Goal: Transaction & Acquisition: Book appointment/travel/reservation

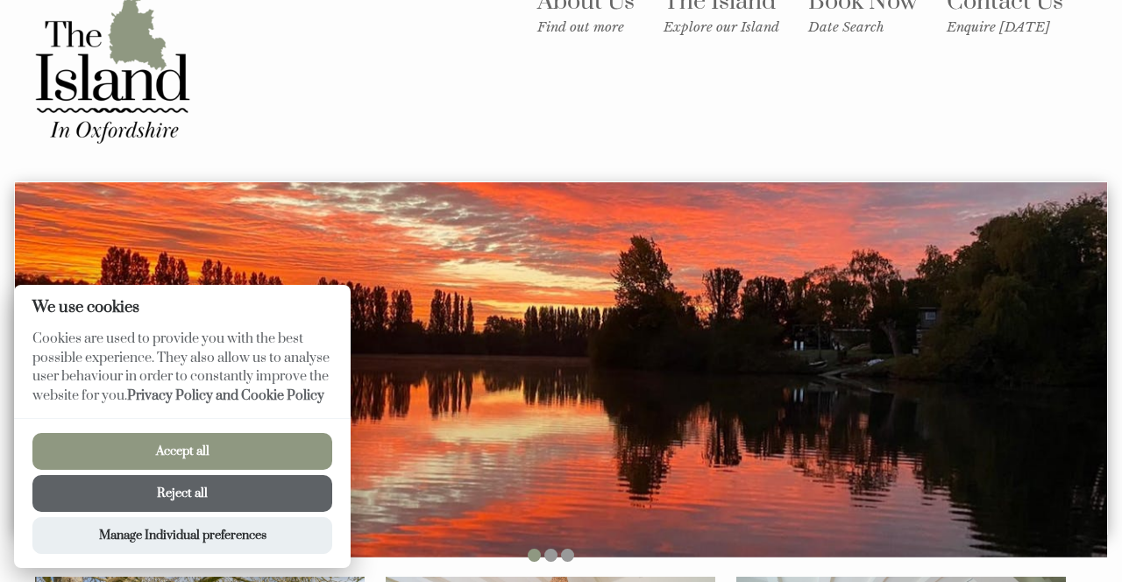
scroll to position [42, 0]
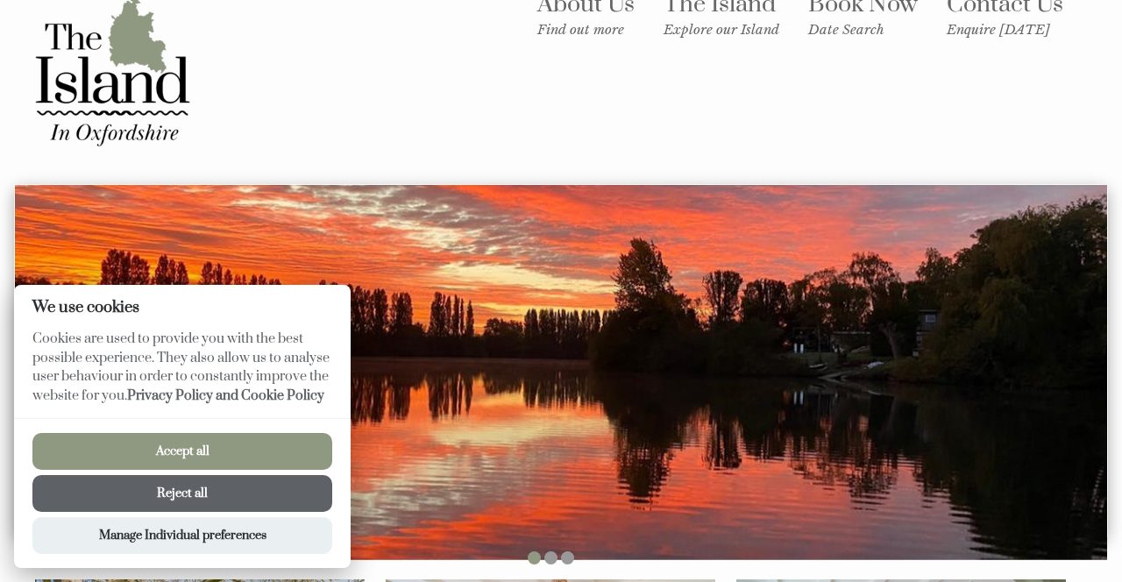
click at [332, 433] on button "Accept all" at bounding box center [182, 451] width 300 height 37
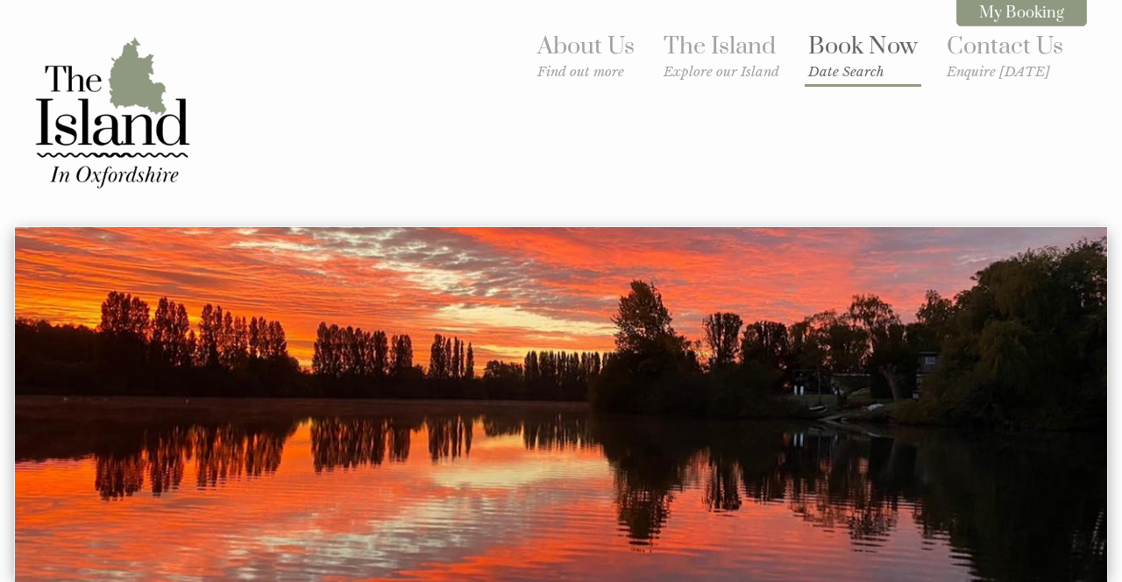
click at [812, 58] on link "Book Now Date Search" at bounding box center [863, 56] width 110 height 48
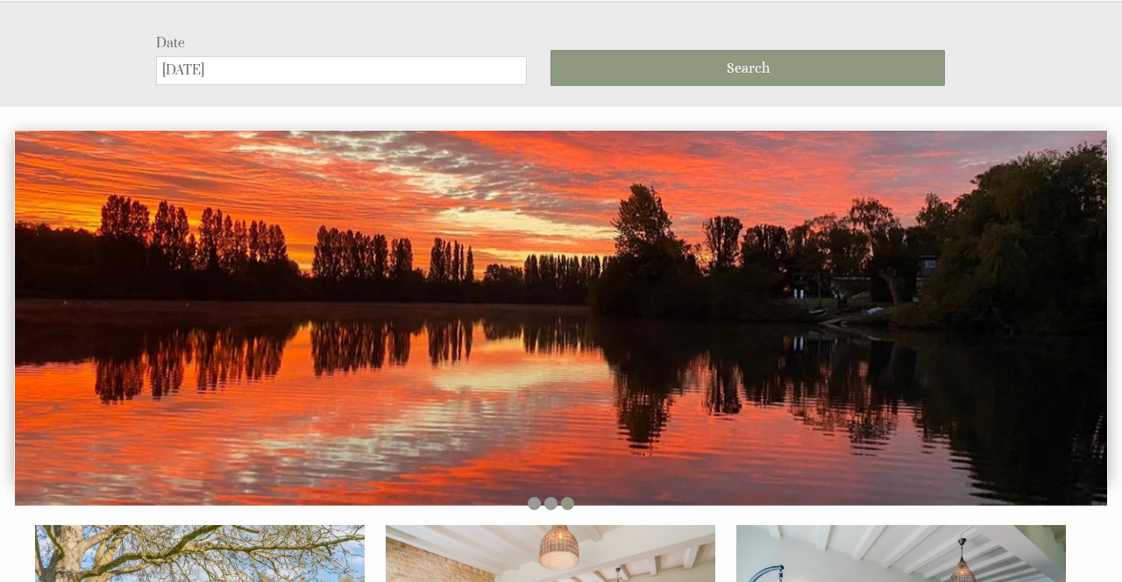
scroll to position [225, 0]
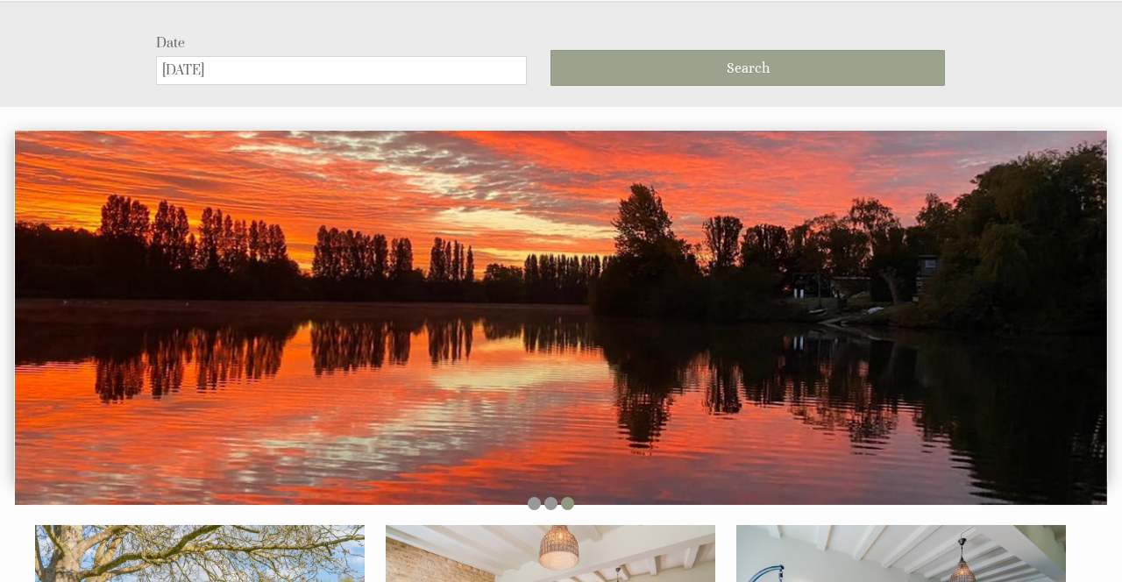
click at [663, 59] on button "Search" at bounding box center [748, 68] width 394 height 36
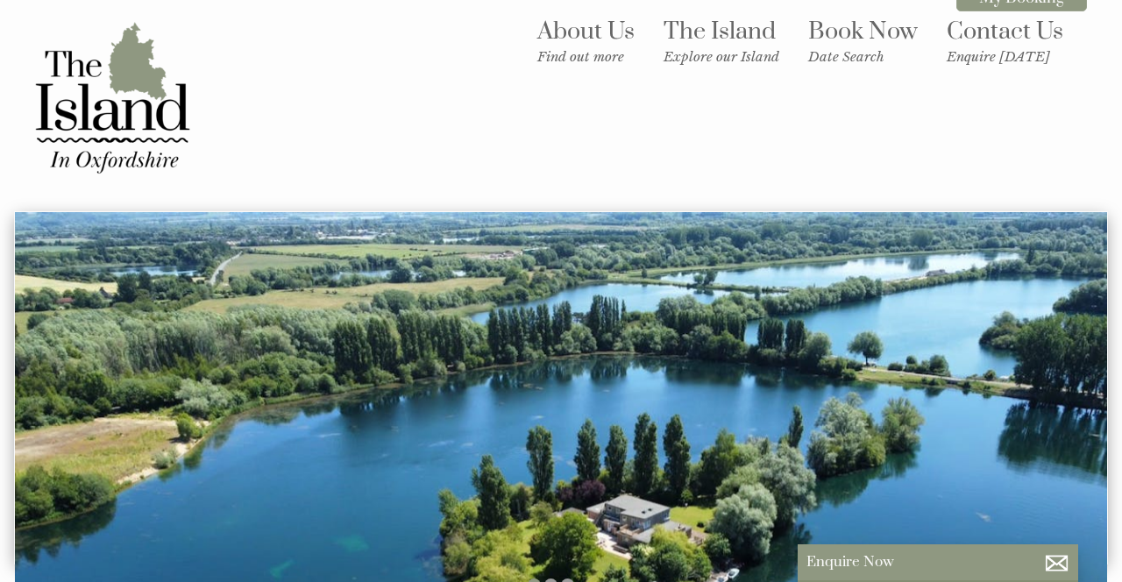
scroll to position [0, 0]
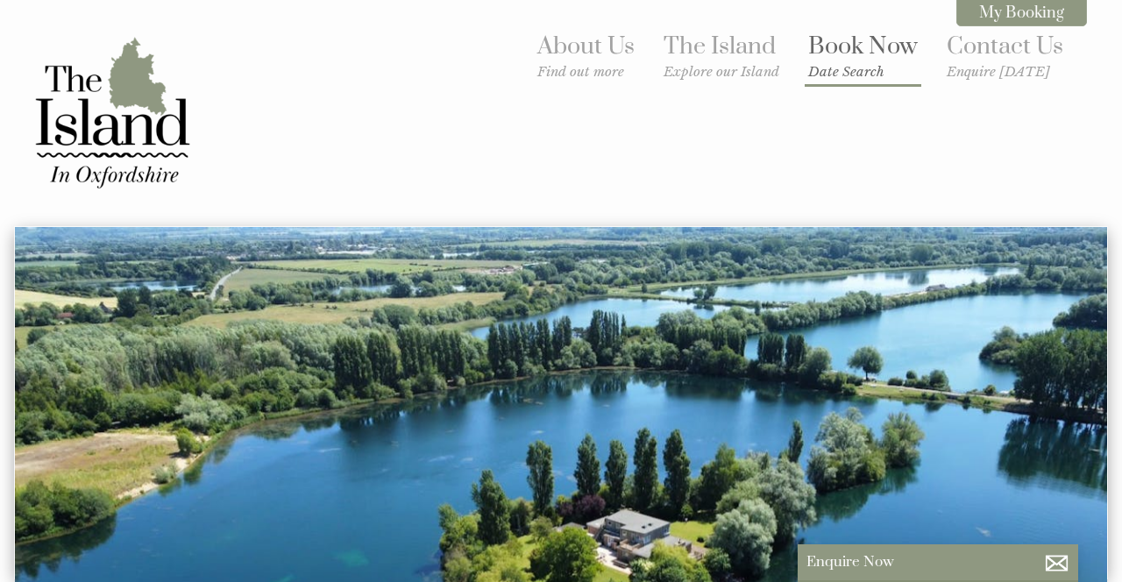
click at [808, 57] on link "Book Now Date Search" at bounding box center [863, 56] width 110 height 48
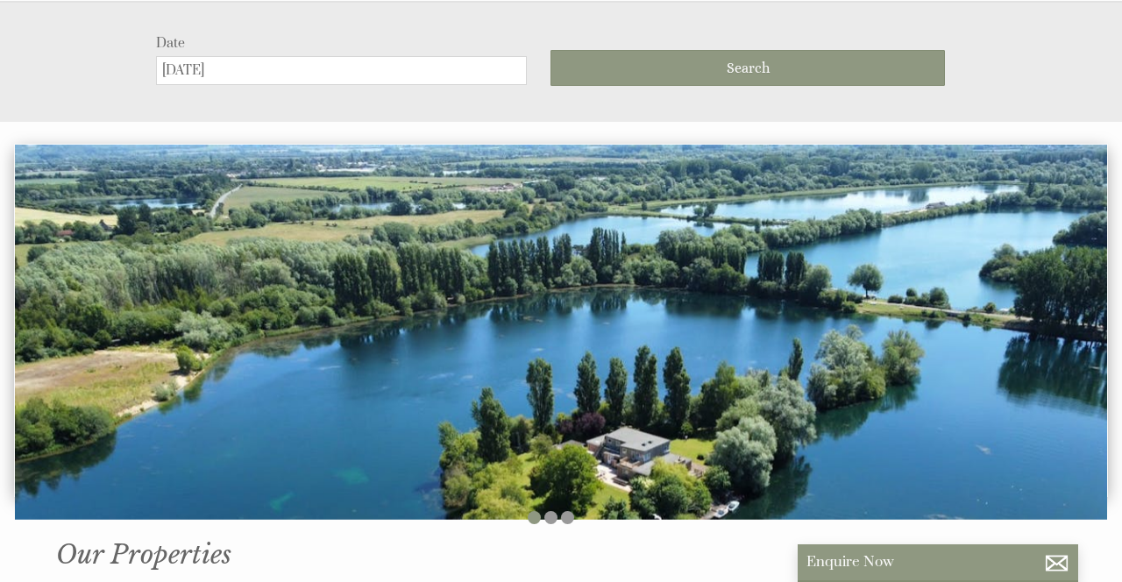
scroll to position [225, 0]
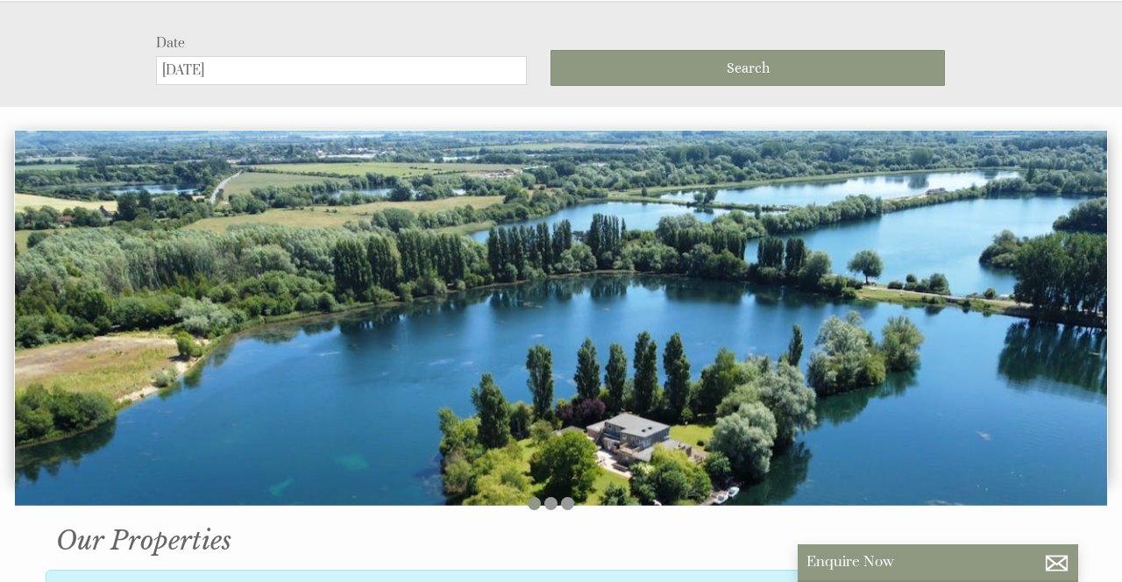
click at [347, 75] on input "[DATE]" at bounding box center [341, 70] width 371 height 29
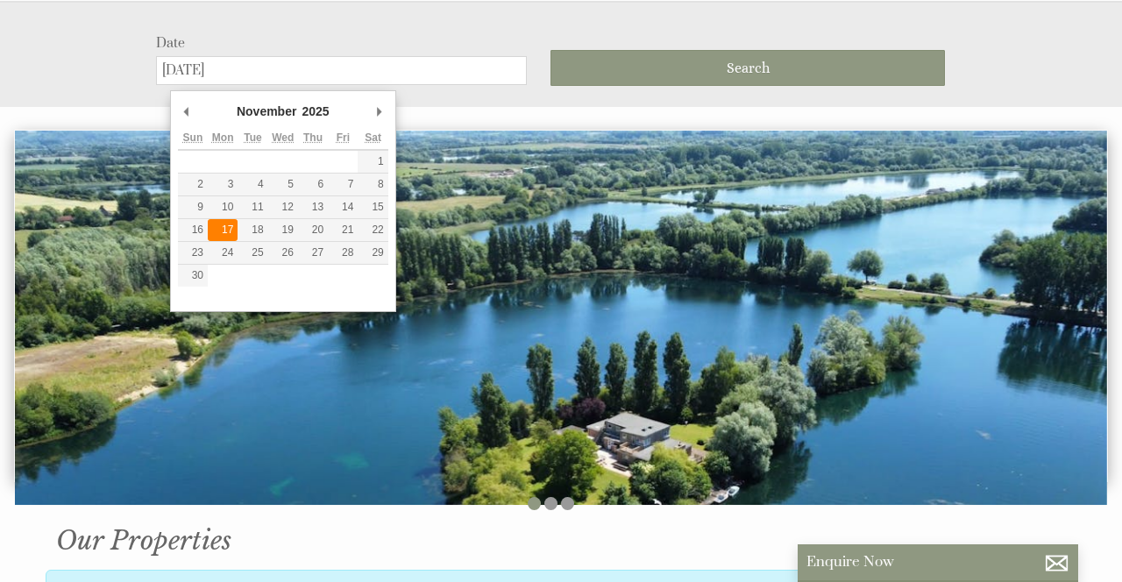
type input "[DATE]"
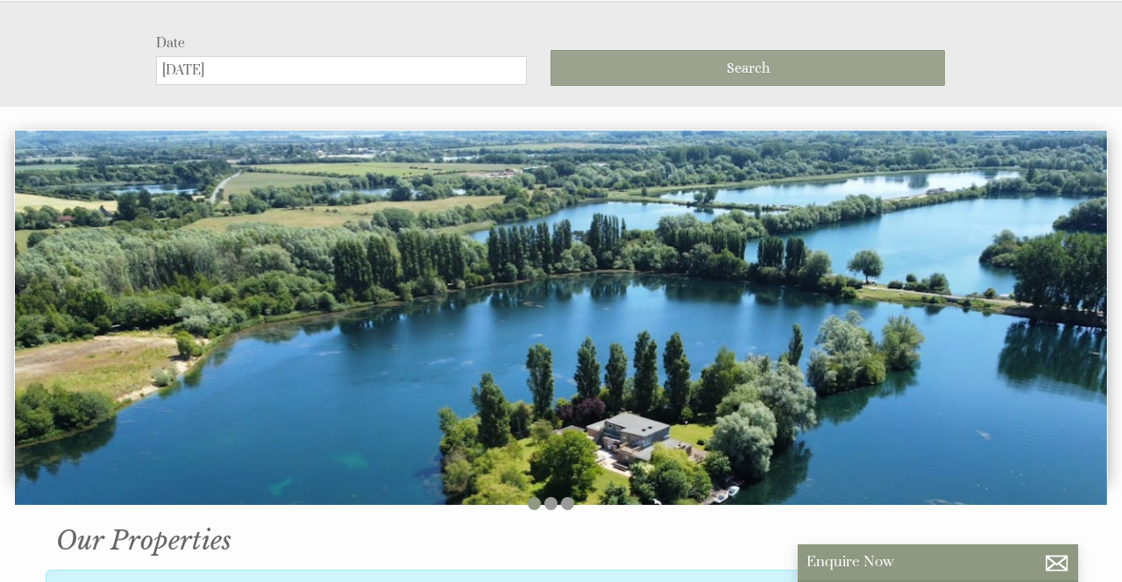
click at [657, 71] on button "Search" at bounding box center [748, 68] width 394 height 36
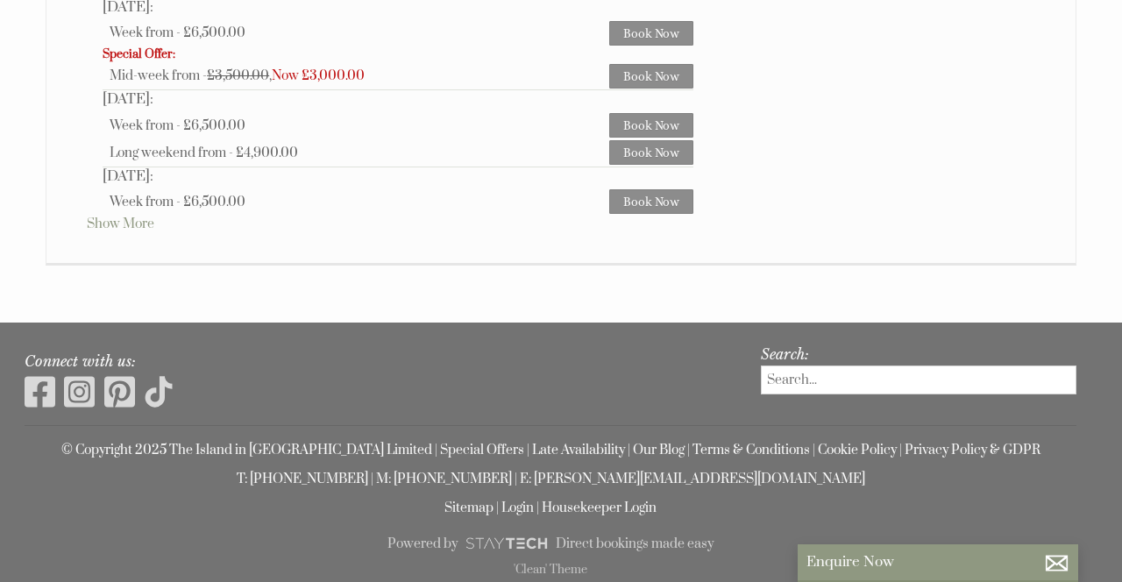
scroll to position [1866, 0]
click at [365, 84] on span "Now £3,000.00" at bounding box center [318, 76] width 93 height 17
click at [215, 84] on div "Mid-week from - £3,500.00 , Now £3,000.00" at bounding box center [360, 76] width 500 height 17
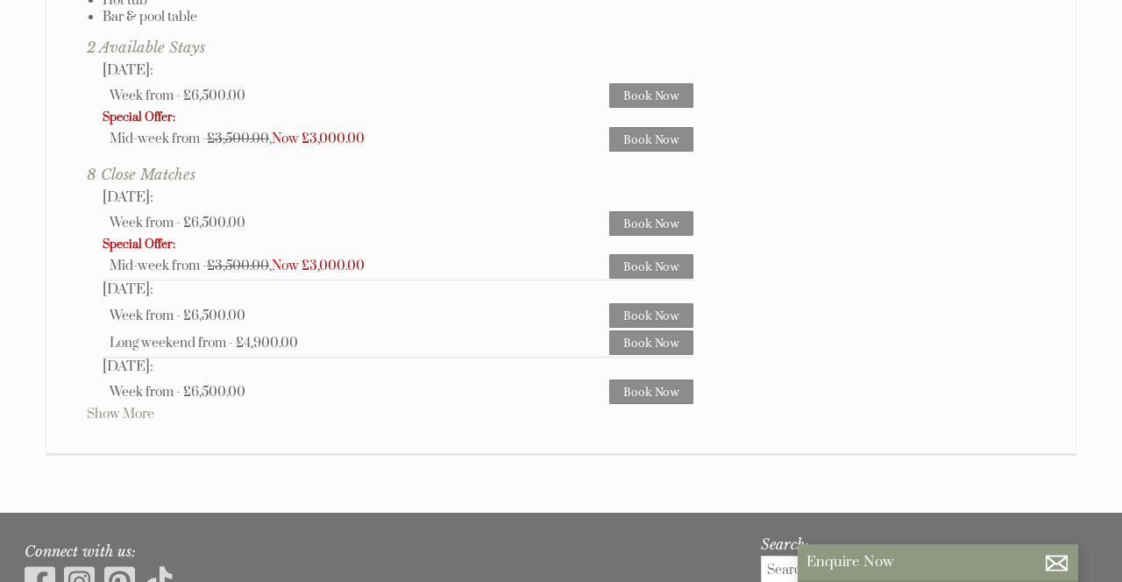
scroll to position [1247, 0]
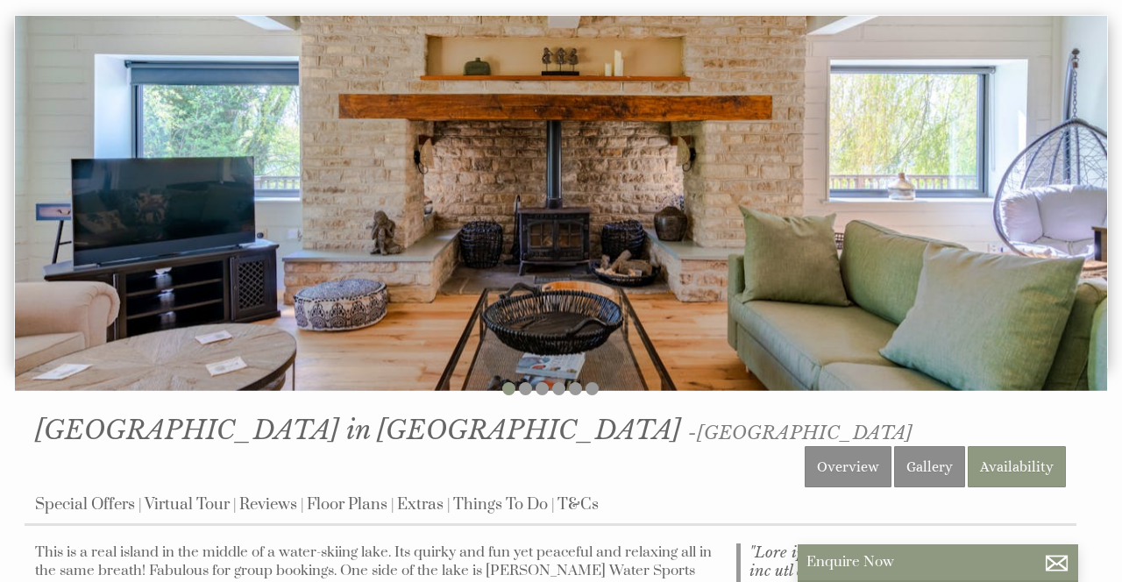
scroll to position [232, 0]
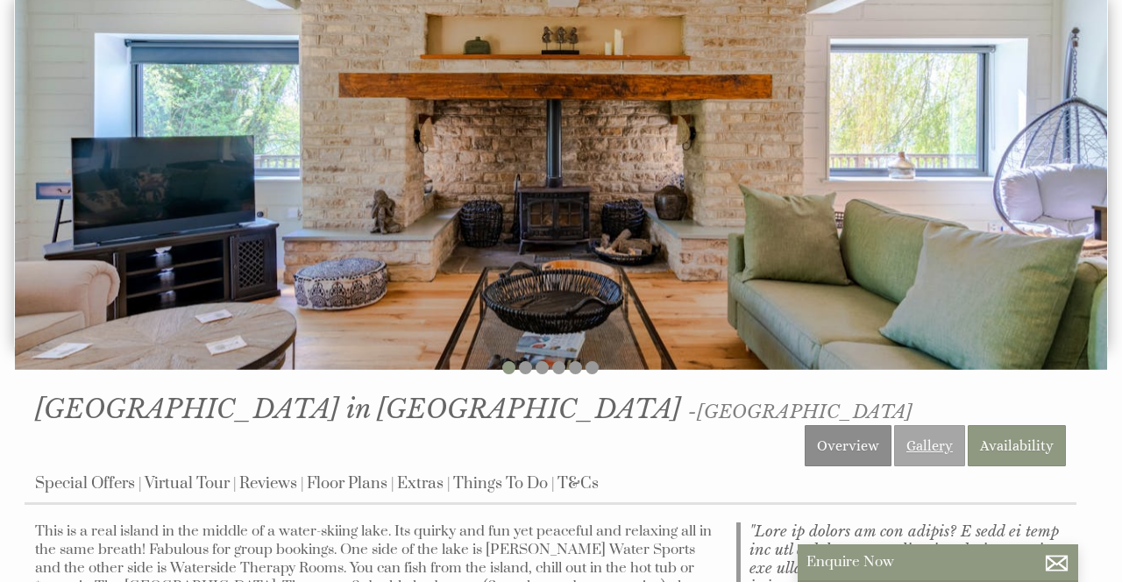
click at [894, 425] on link "Gallery" at bounding box center [929, 445] width 71 height 41
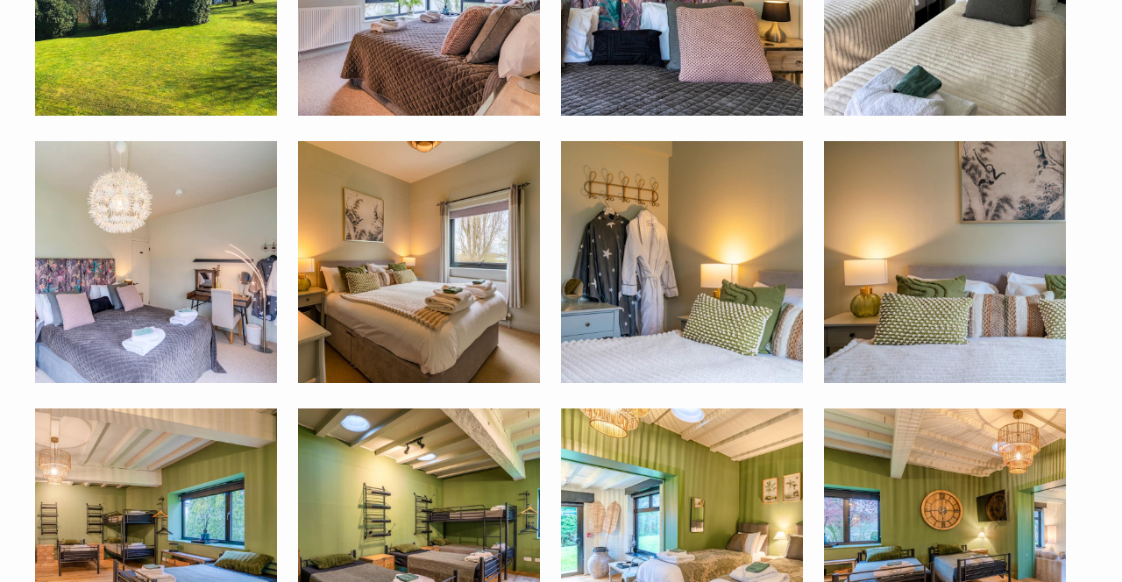
scroll to position [4623, 0]
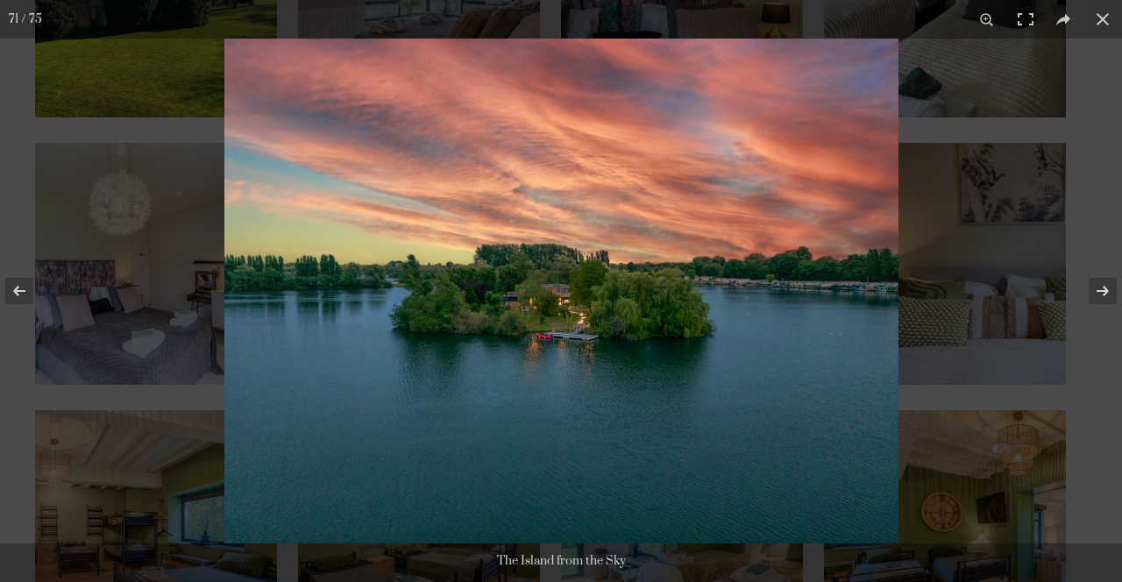
click at [866, 311] on img at bounding box center [561, 291] width 674 height 505
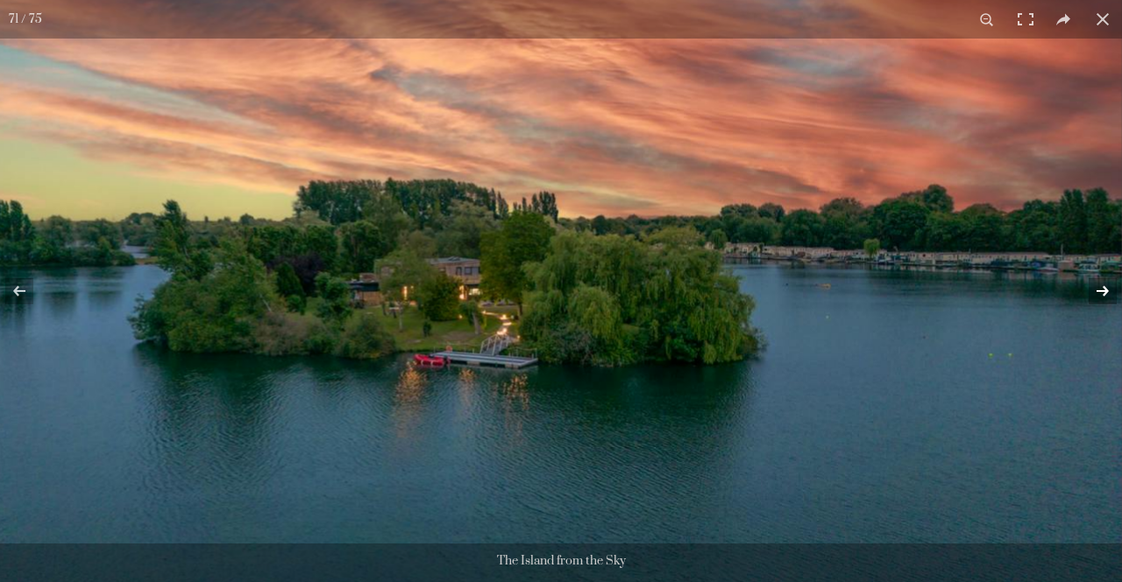
click at [1102, 295] on button at bounding box center [1091, 291] width 61 height 88
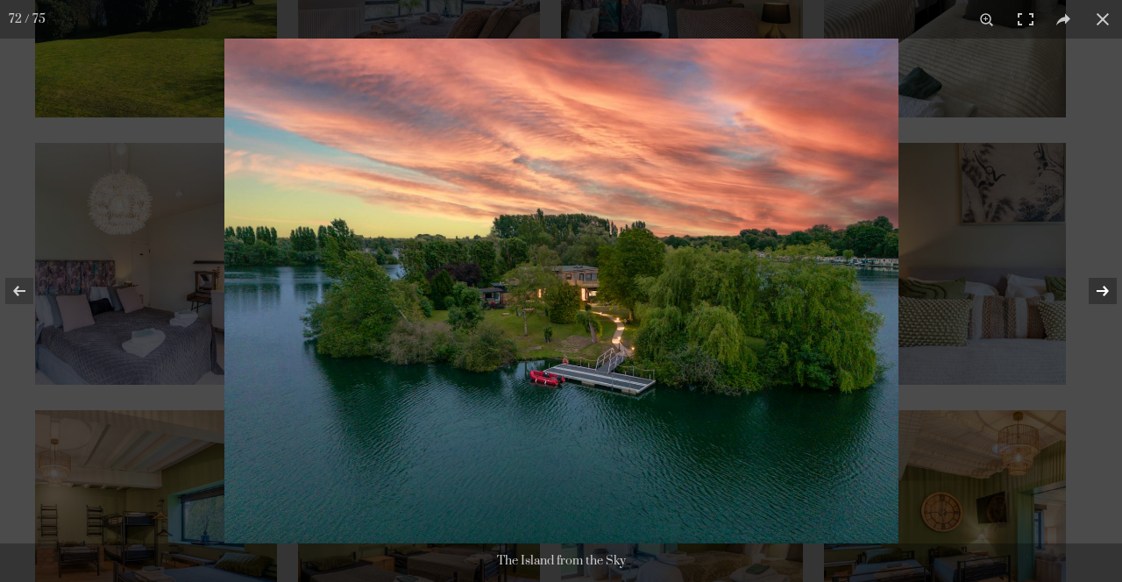
click at [1102, 295] on button at bounding box center [1091, 291] width 61 height 88
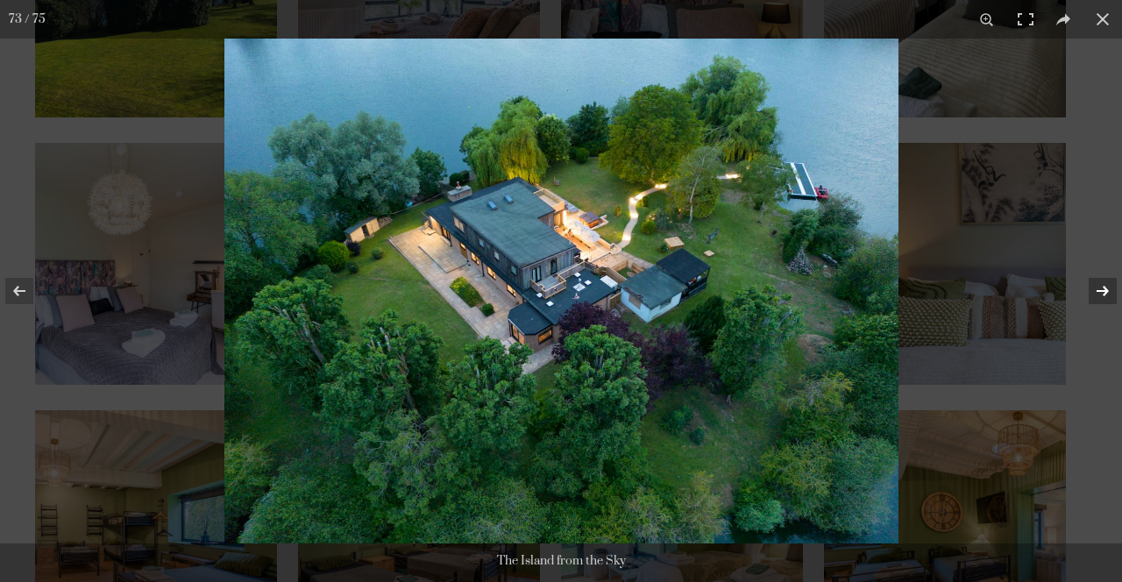
click at [1102, 295] on button at bounding box center [1091, 291] width 61 height 88
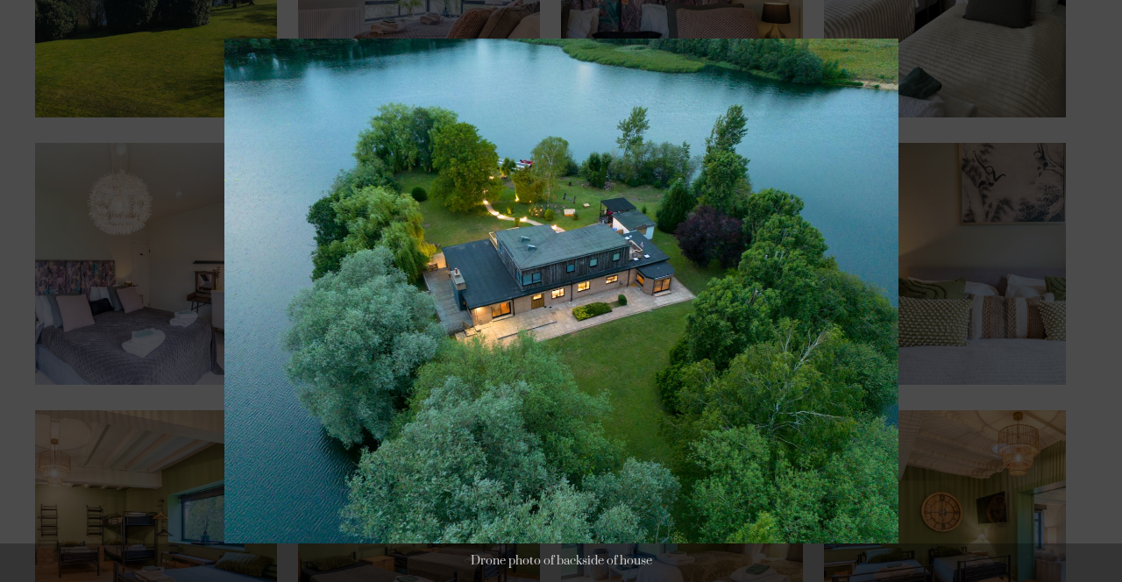
click at [1102, 295] on button at bounding box center [1091, 291] width 61 height 88
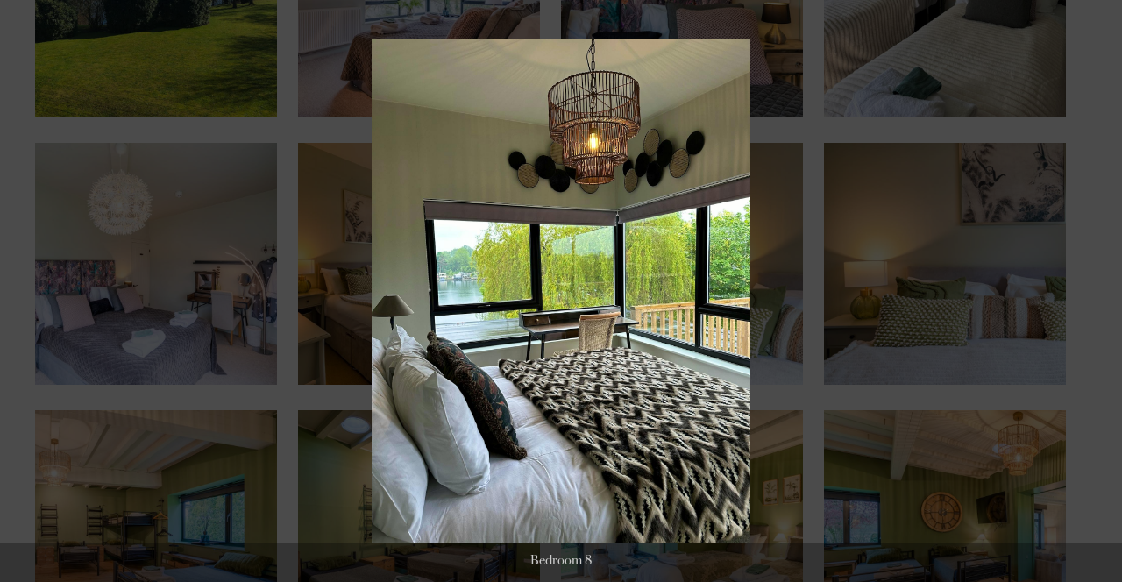
click at [1102, 295] on button at bounding box center [1091, 291] width 61 height 88
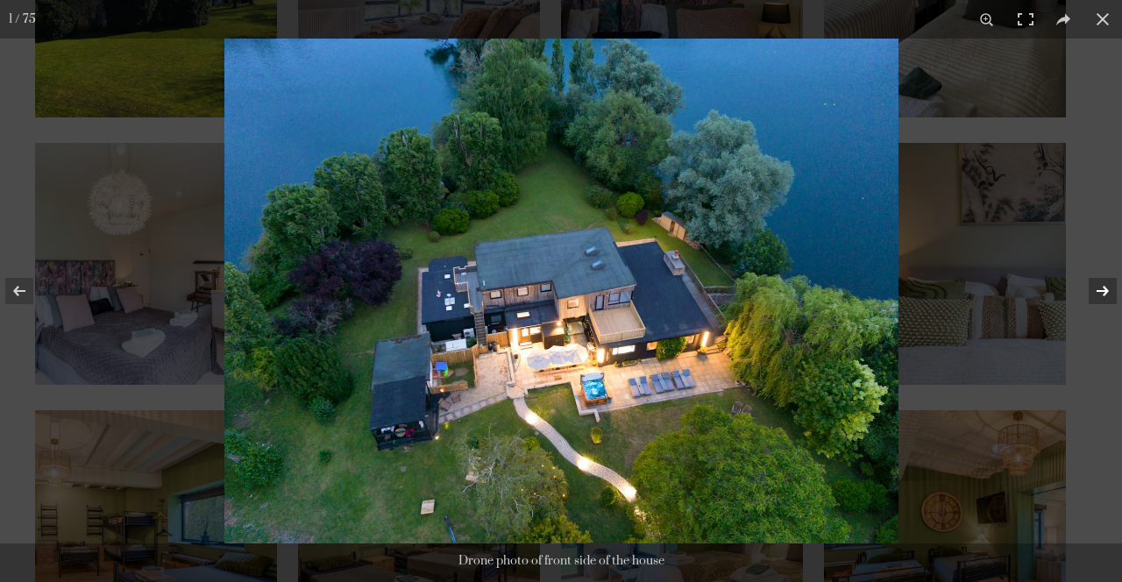
click at [1102, 295] on button at bounding box center [1091, 291] width 61 height 88
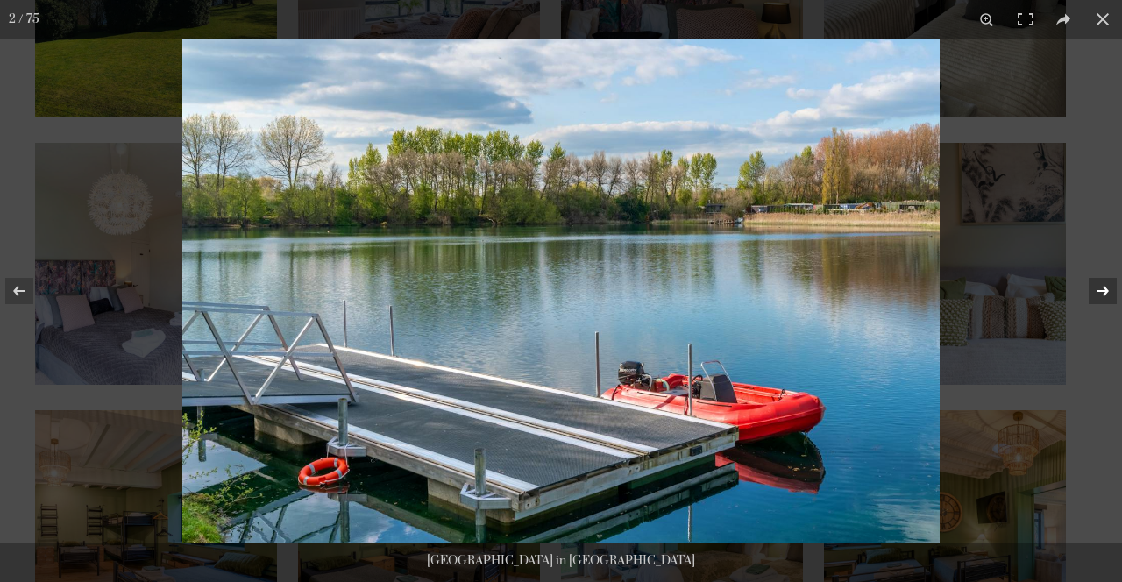
click at [1102, 295] on button at bounding box center [1091, 291] width 61 height 88
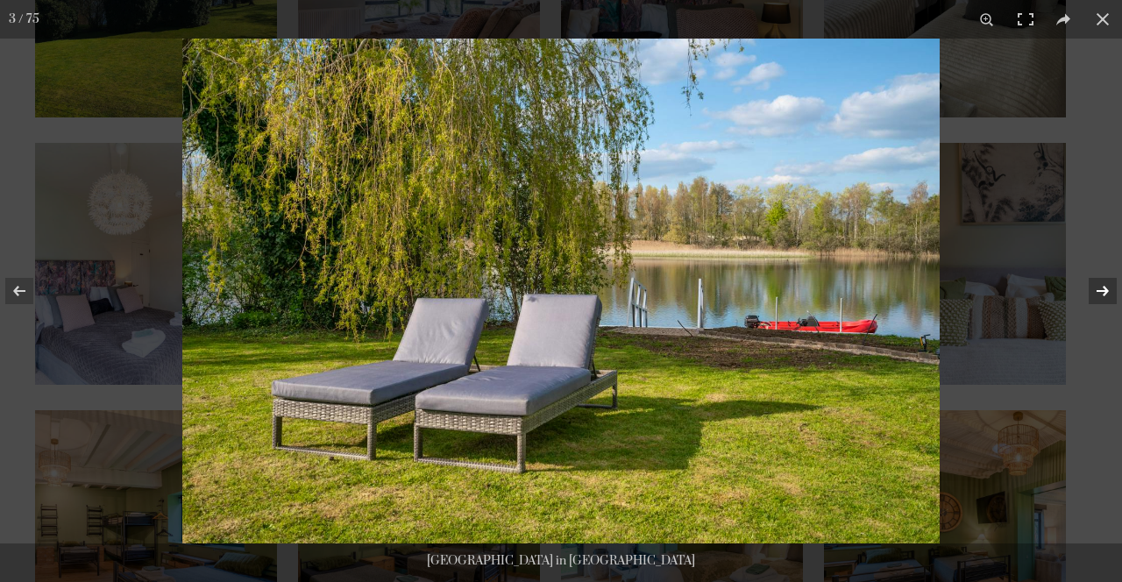
click at [1102, 295] on button at bounding box center [1091, 291] width 61 height 88
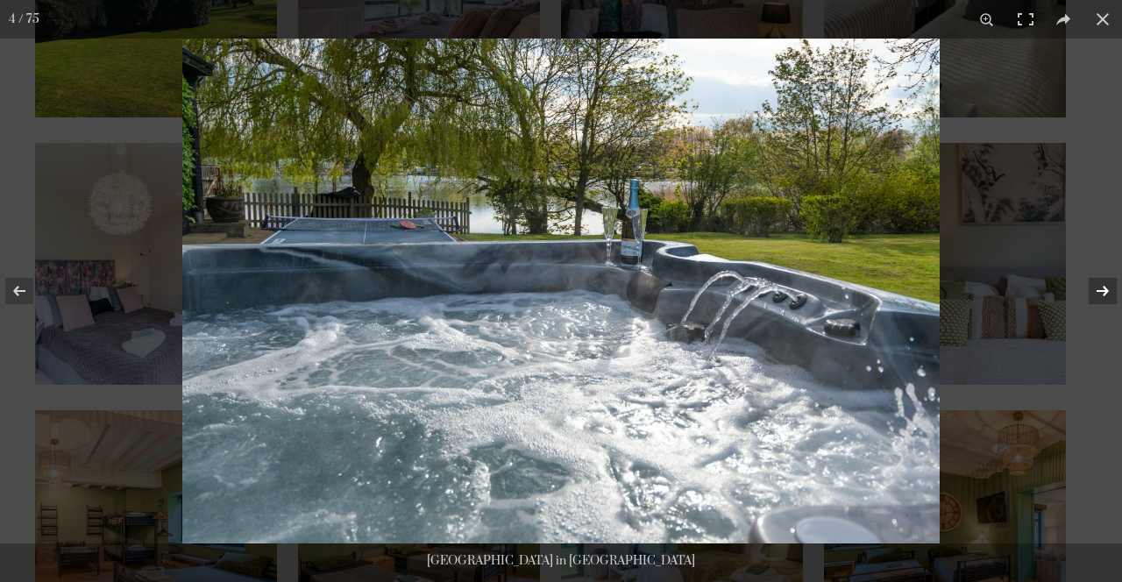
click at [1102, 295] on button at bounding box center [1091, 291] width 61 height 88
